Goal: Communication & Community: Participate in discussion

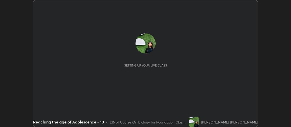
scroll to position [127, 291]
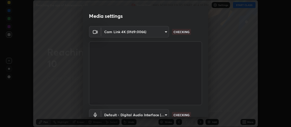
click at [247, 4] on div "Media settings Cam Link 4K (0fd9:0066) 0ac31cc4c75a18fbb863770eea7e4591546c312e…" at bounding box center [145, 63] width 291 height 127
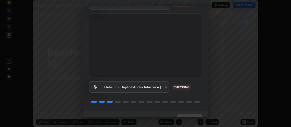
scroll to position [37, 0]
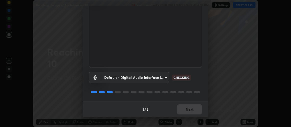
click at [192, 110] on div "1 / 5 Next" at bounding box center [145, 109] width 125 height 16
click at [193, 114] on div "1 / 5 Next" at bounding box center [145, 109] width 125 height 16
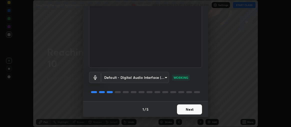
click at [187, 109] on button "Next" at bounding box center [189, 109] width 25 height 10
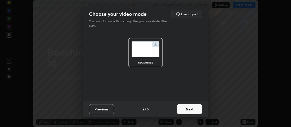
click at [191, 110] on button "Next" at bounding box center [189, 109] width 25 height 10
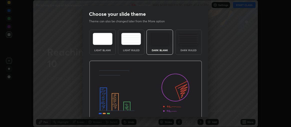
scroll to position [23, 0]
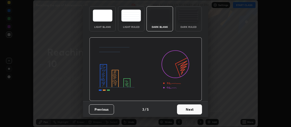
click at [190, 109] on button "Next" at bounding box center [189, 109] width 25 height 10
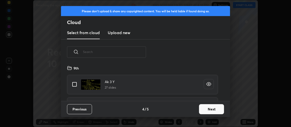
click at [205, 108] on button "Next" at bounding box center [211, 109] width 25 height 10
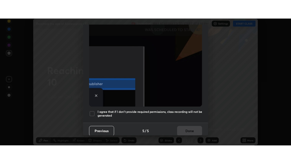
scroll to position [139, 0]
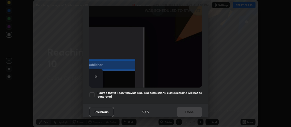
click at [92, 92] on div at bounding box center [92, 94] width 6 height 6
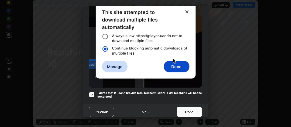
click at [185, 108] on button "Done" at bounding box center [189, 112] width 25 height 10
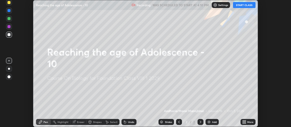
click at [245, 6] on button "START CLASS" at bounding box center [244, 5] width 23 height 6
click at [243, 122] on icon at bounding box center [243, 122] width 1 height 1
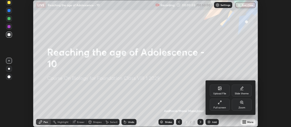
click at [221, 108] on div "Full screen" at bounding box center [220, 107] width 13 height 3
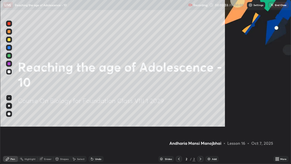
scroll to position [164, 291]
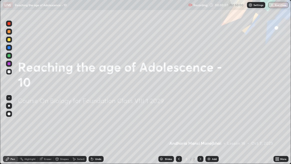
click at [11, 105] on div at bounding box center [9, 106] width 6 height 6
click at [8, 43] on div at bounding box center [9, 40] width 6 height 8
click at [209, 126] on img at bounding box center [209, 159] width 4 height 4
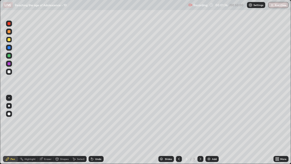
click at [48, 126] on div "Eraser" at bounding box center [46, 159] width 16 height 6
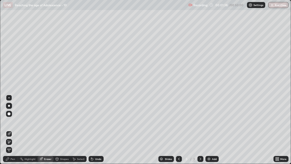
click at [15, 126] on div "Pen" at bounding box center [10, 159] width 15 height 6
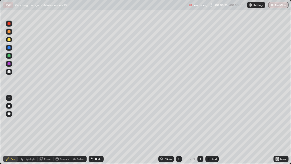
click at [51, 126] on div "Eraser" at bounding box center [48, 158] width 8 height 3
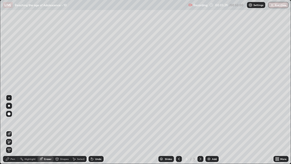
click at [14, 126] on div "Pen" at bounding box center [13, 158] width 5 height 3
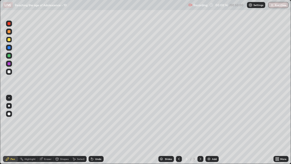
click at [207, 126] on img at bounding box center [209, 159] width 4 height 4
click at [47, 126] on div "Eraser" at bounding box center [48, 158] width 8 height 3
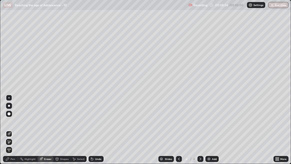
click at [15, 126] on div "Pen" at bounding box center [13, 158] width 5 height 3
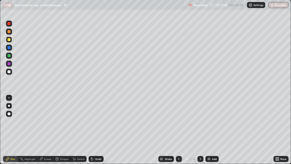
click at [50, 126] on div "Eraser" at bounding box center [48, 158] width 8 height 3
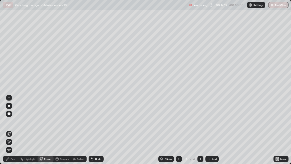
click at [15, 126] on div "Pen" at bounding box center [10, 159] width 15 height 6
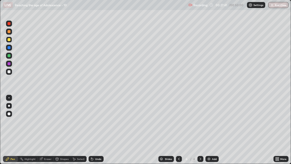
click at [213, 126] on div "Add" at bounding box center [214, 158] width 5 height 3
click at [8, 70] on div at bounding box center [9, 71] width 3 height 3
click at [10, 41] on div at bounding box center [9, 39] width 3 height 3
click at [11, 73] on div at bounding box center [9, 72] width 6 height 6
click at [45, 126] on div "Eraser" at bounding box center [46, 159] width 16 height 6
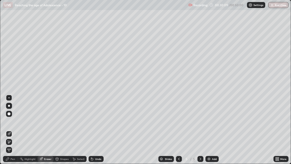
click at [14, 126] on div "Pen" at bounding box center [13, 158] width 5 height 3
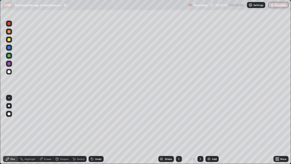
click at [50, 126] on div "Eraser" at bounding box center [46, 159] width 16 height 6
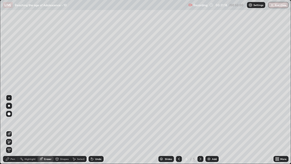
click at [16, 126] on div "Pen" at bounding box center [10, 159] width 15 height 6
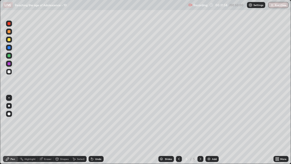
click at [42, 126] on div "Eraser" at bounding box center [46, 159] width 16 height 6
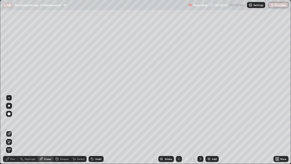
click at [13, 126] on div "Pen" at bounding box center [13, 158] width 5 height 3
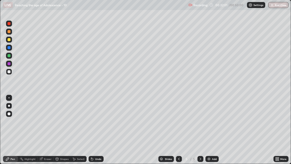
click at [14, 126] on div "Pen" at bounding box center [13, 158] width 5 height 3
click at [275, 5] on button "End Class" at bounding box center [278, 5] width 20 height 6
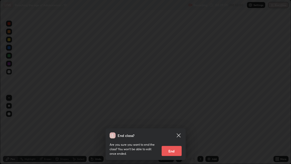
click at [174, 126] on button "End" at bounding box center [172, 151] width 20 height 10
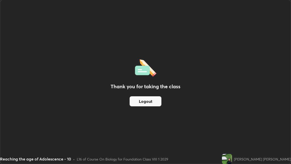
click at [148, 101] on button "Logout" at bounding box center [146, 101] width 32 height 10
